Goal: Task Accomplishment & Management: Manage account settings

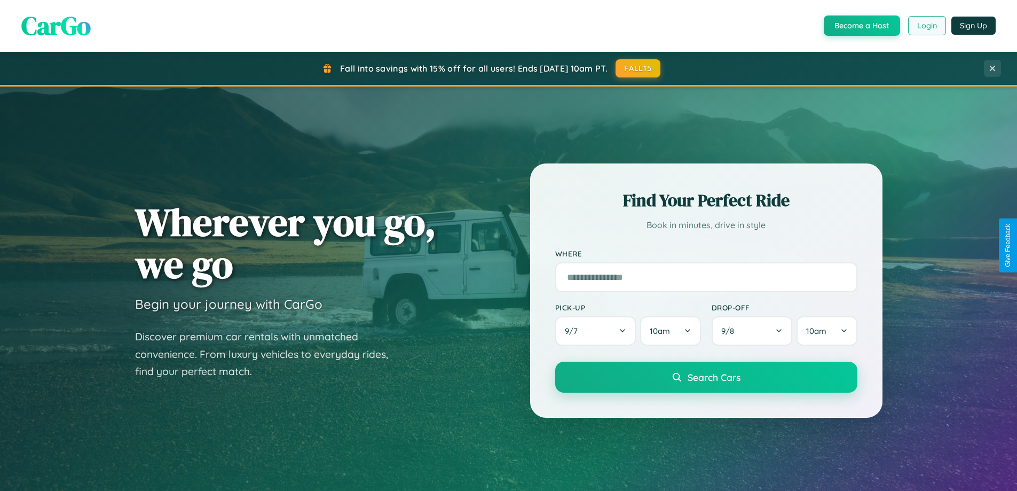
click at [927, 26] on button "Login" at bounding box center [927, 25] width 38 height 19
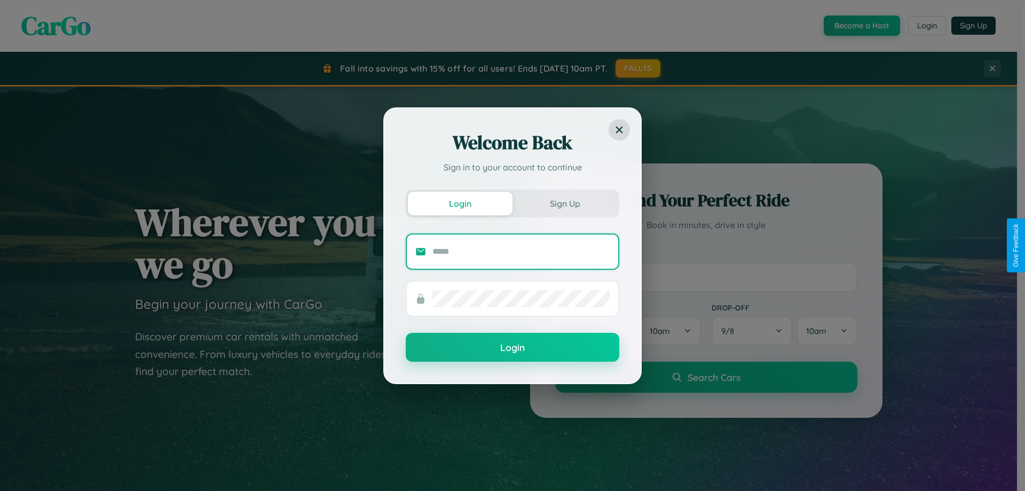
click at [521, 251] on input "text" at bounding box center [521, 251] width 177 height 17
type input "**********"
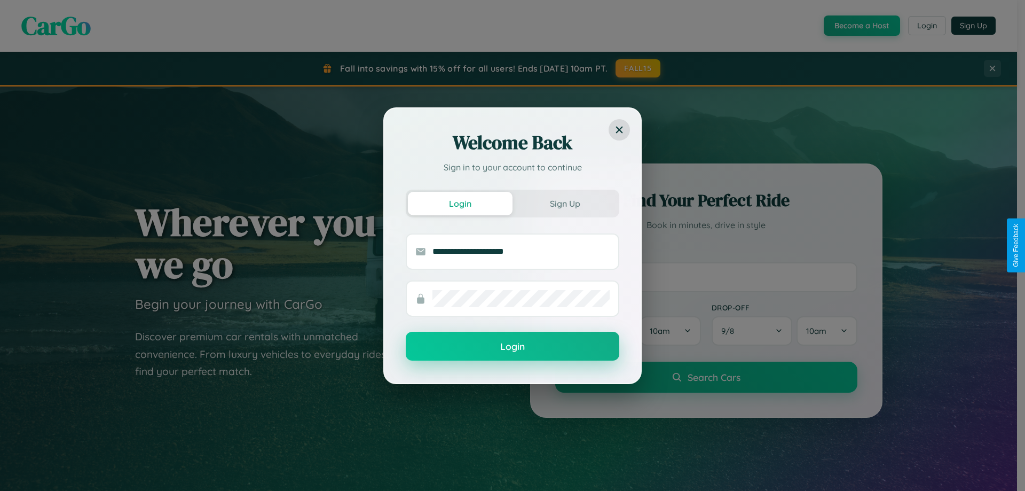
click at [513, 347] on button "Login" at bounding box center [513, 346] width 214 height 29
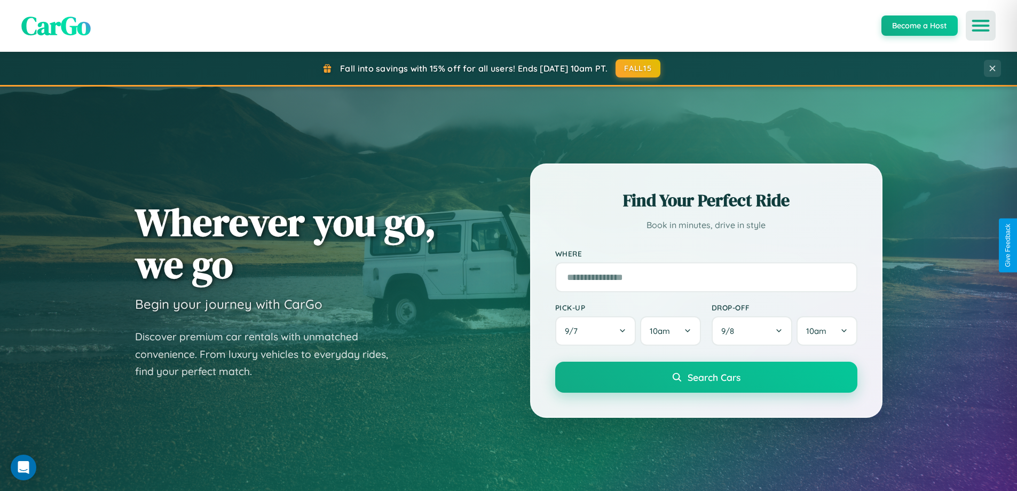
click at [981, 26] on icon "Open menu" at bounding box center [981, 26] width 15 height 10
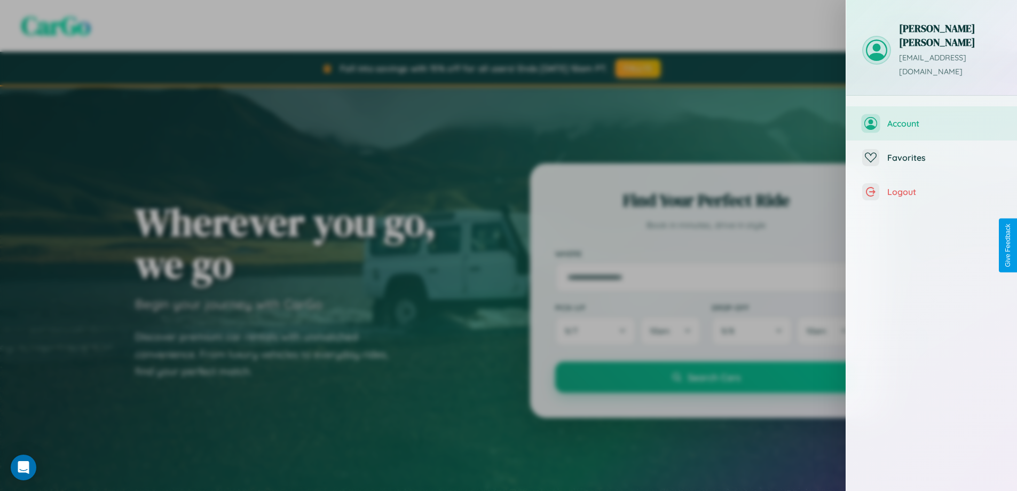
click at [932, 118] on span "Account" at bounding box center [945, 123] width 114 height 11
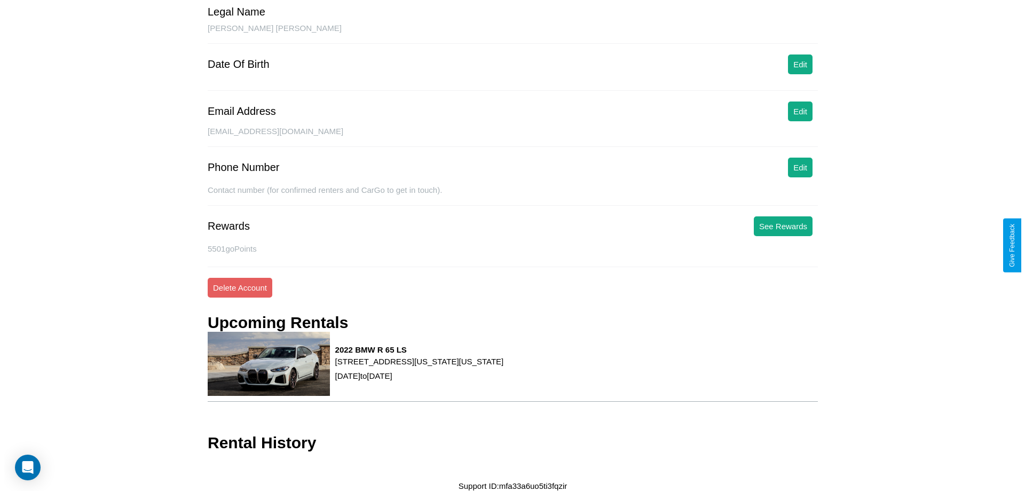
scroll to position [96, 0]
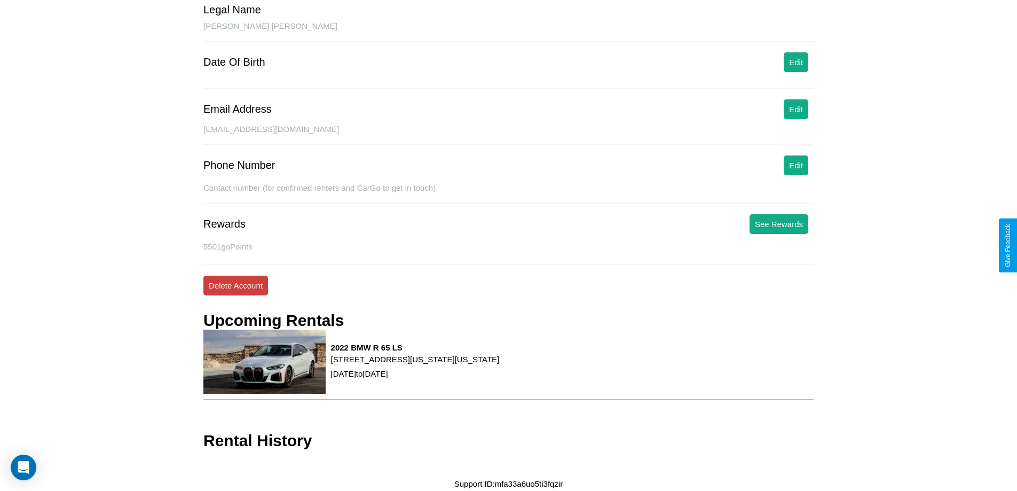
click at [236, 285] on button "Delete Account" at bounding box center [235, 286] width 65 height 20
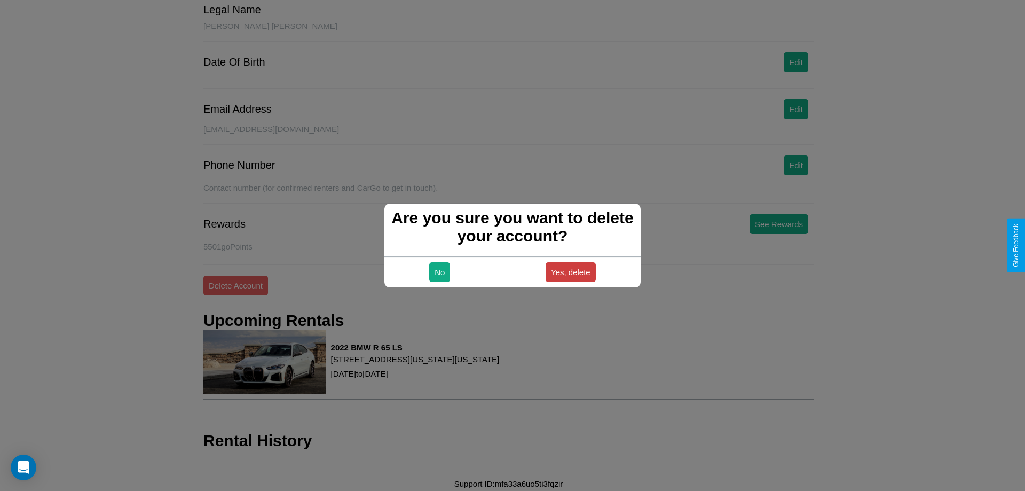
click at [570, 272] on button "Yes, delete" at bounding box center [571, 272] width 50 height 20
